Goal: Check status: Check status

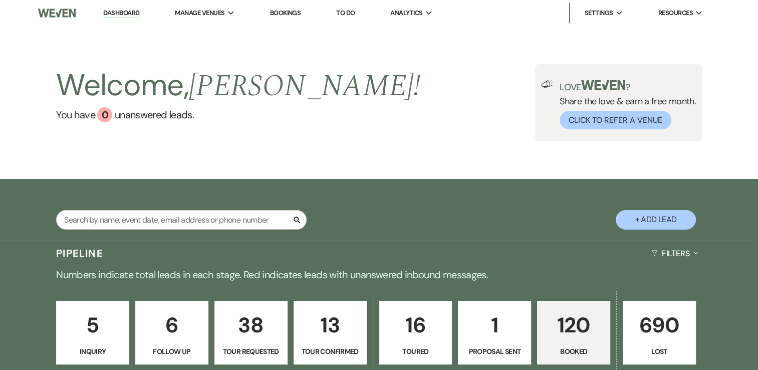
click at [122, 11] on link "Dashboard" at bounding box center [121, 14] width 36 height 10
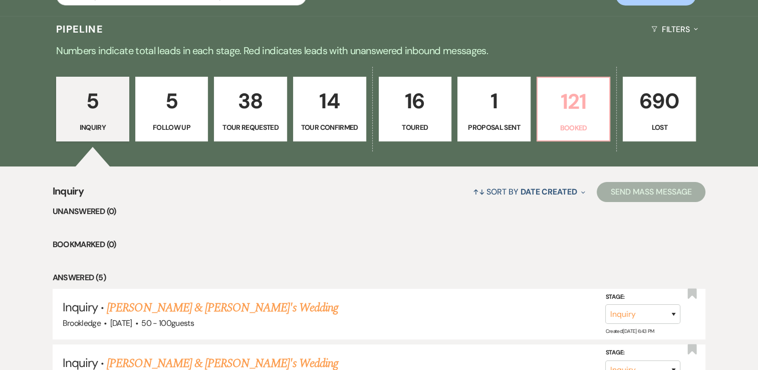
click at [570, 101] on p "121" at bounding box center [574, 102] width 60 height 34
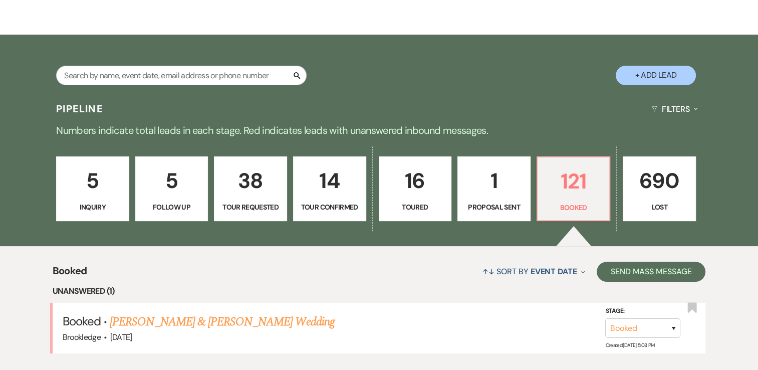
scroll to position [224, 0]
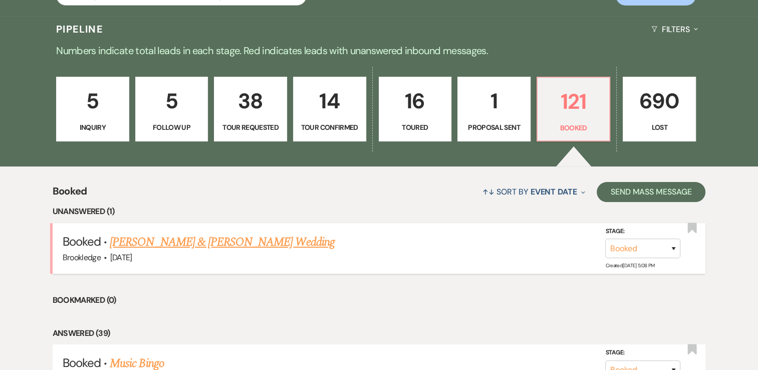
click at [229, 245] on link "[PERSON_NAME] & [PERSON_NAME] Wedding" at bounding box center [222, 242] width 224 height 18
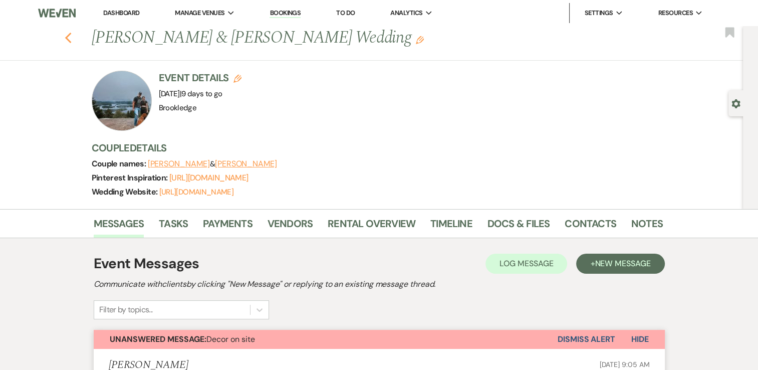
click at [71, 43] on icon "Previous" at bounding box center [69, 38] width 8 height 12
